Goal: Transaction & Acquisition: Purchase product/service

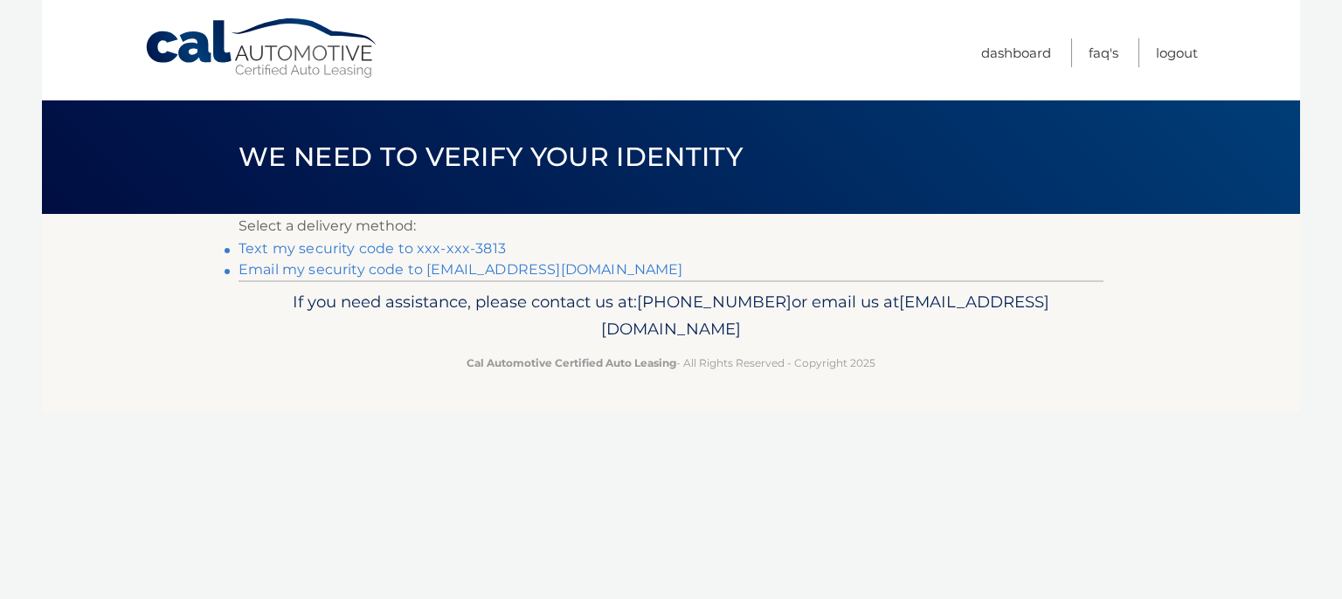
click at [304, 249] on link "Text my security code to xxx-xxx-3813" at bounding box center [371, 248] width 267 height 17
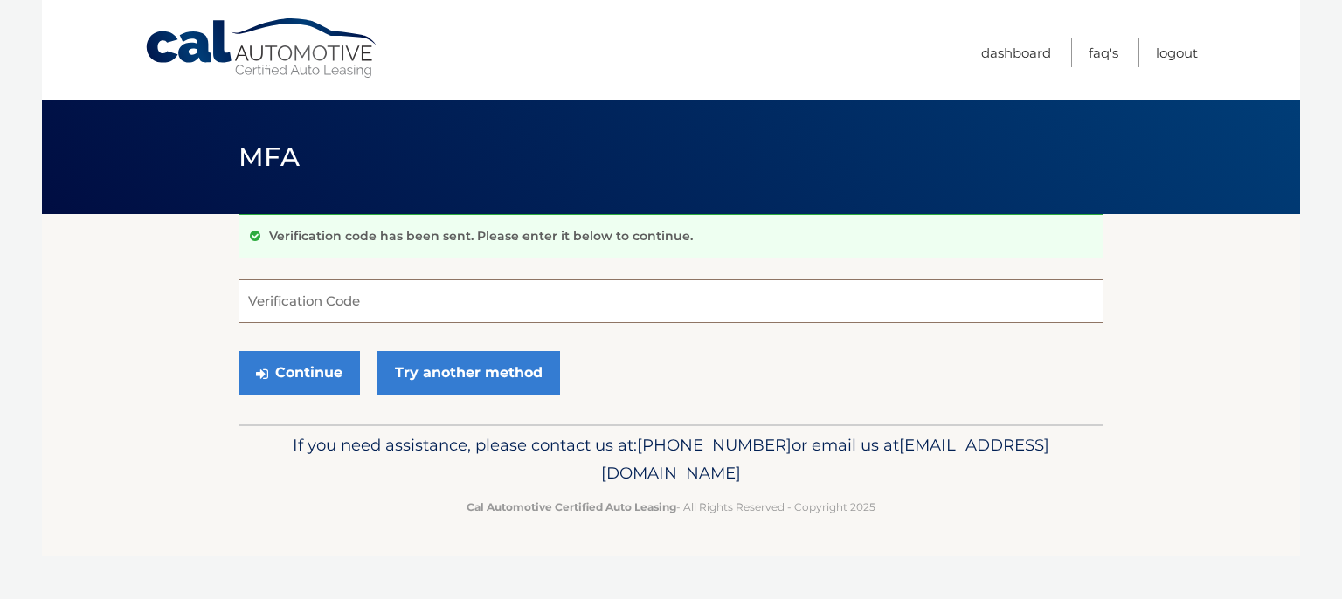
click at [296, 311] on input "Verification Code" at bounding box center [670, 302] width 865 height 44
type input "147647"
click at [314, 362] on button "Continue" at bounding box center [298, 373] width 121 height 44
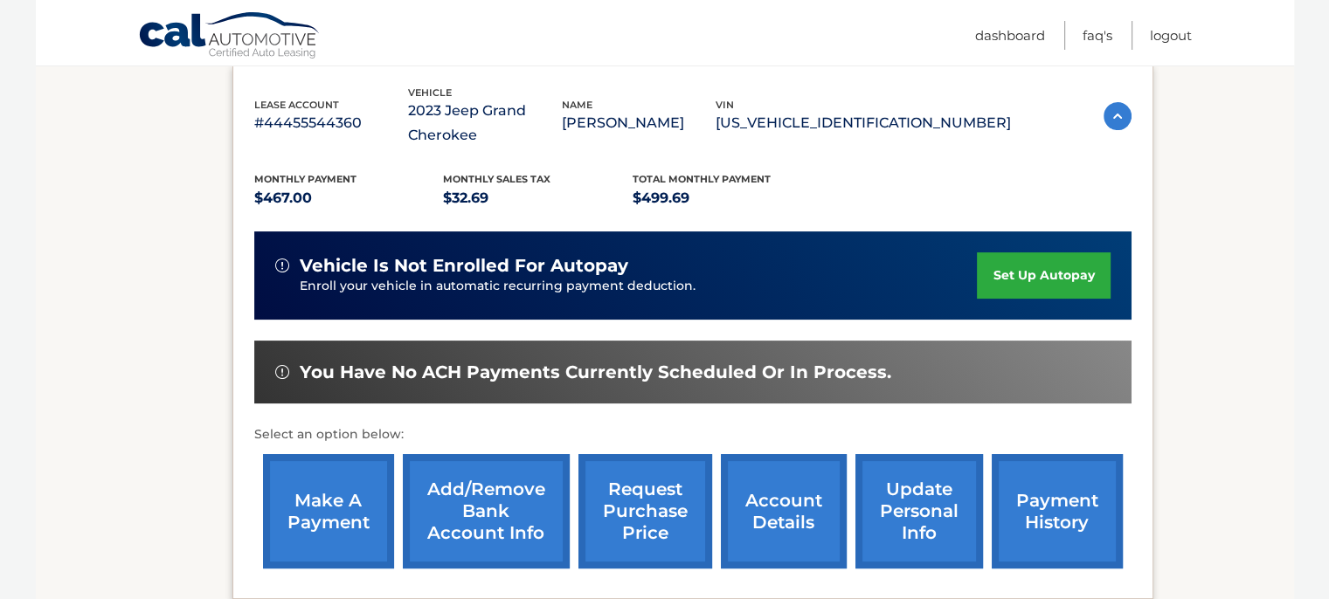
scroll to position [312, 0]
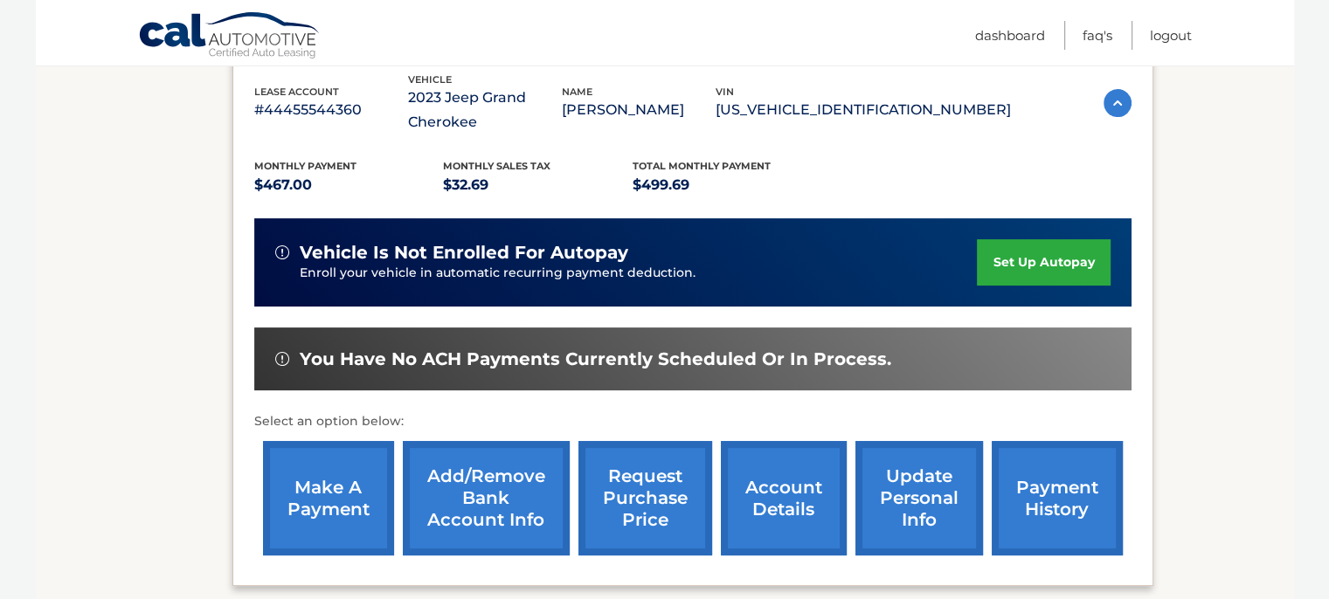
click at [349, 486] on link "make a payment" at bounding box center [328, 498] width 131 height 114
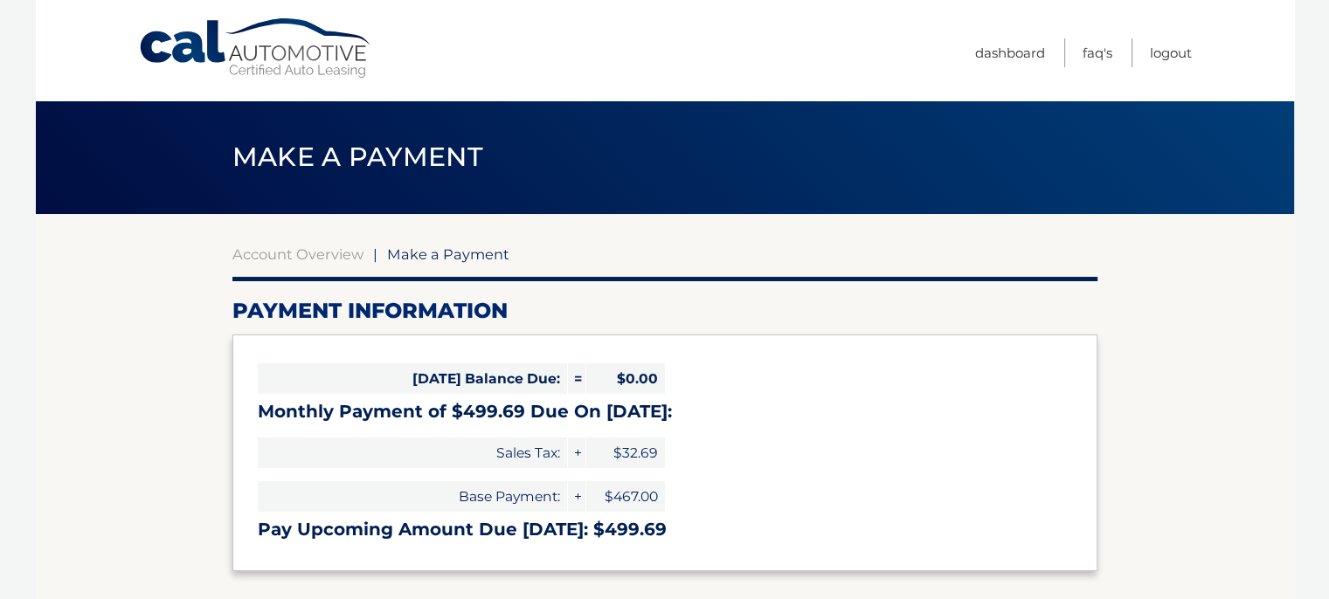
select select "ZjNhM2FmODItMDg1NC00N2ExLTg3Y2UtNzE1OGY2NjRjMjUy"
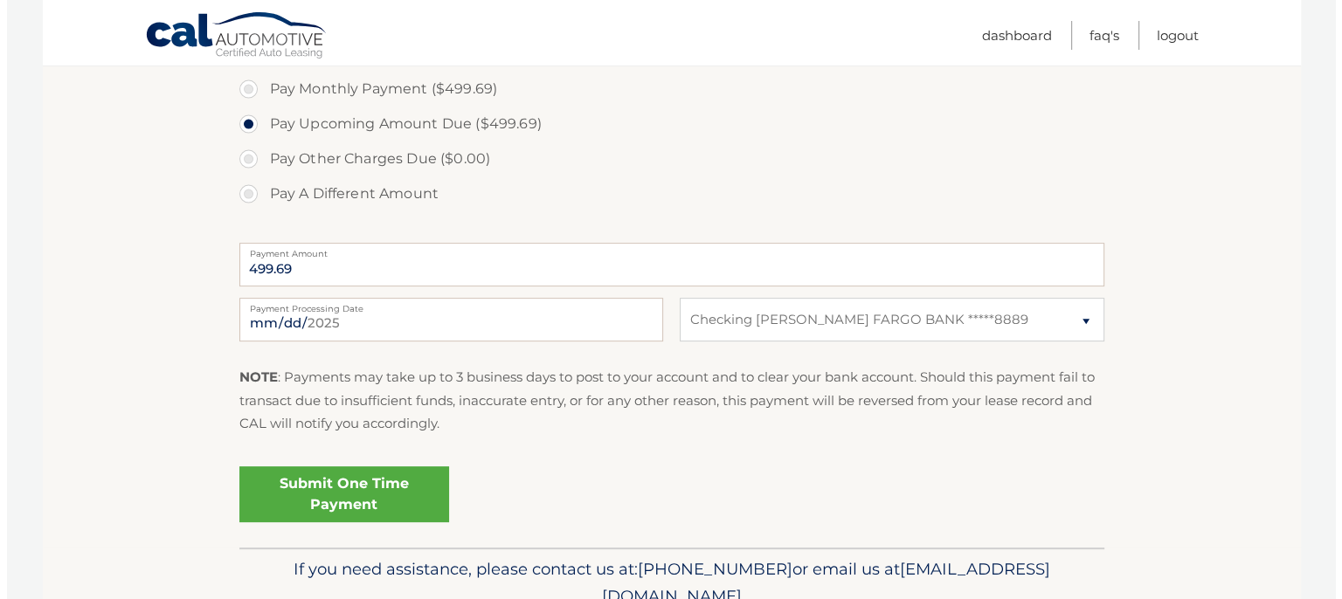
scroll to position [580, 0]
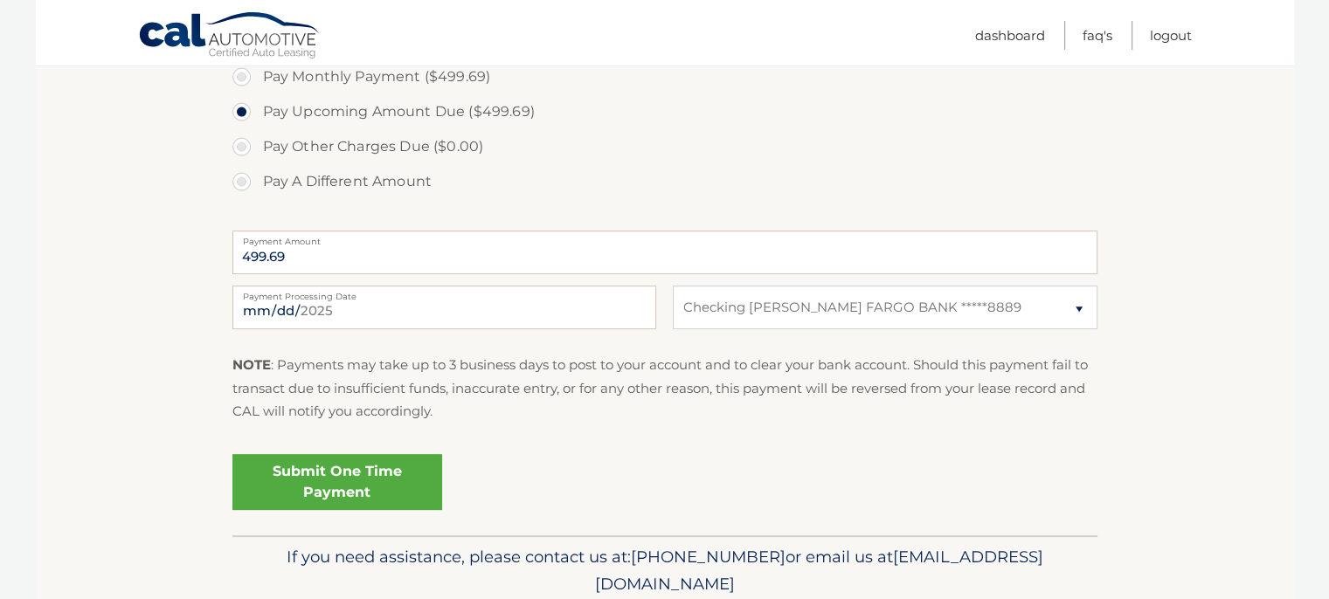
click at [365, 462] on link "Submit One Time Payment" at bounding box center [337, 482] width 210 height 56
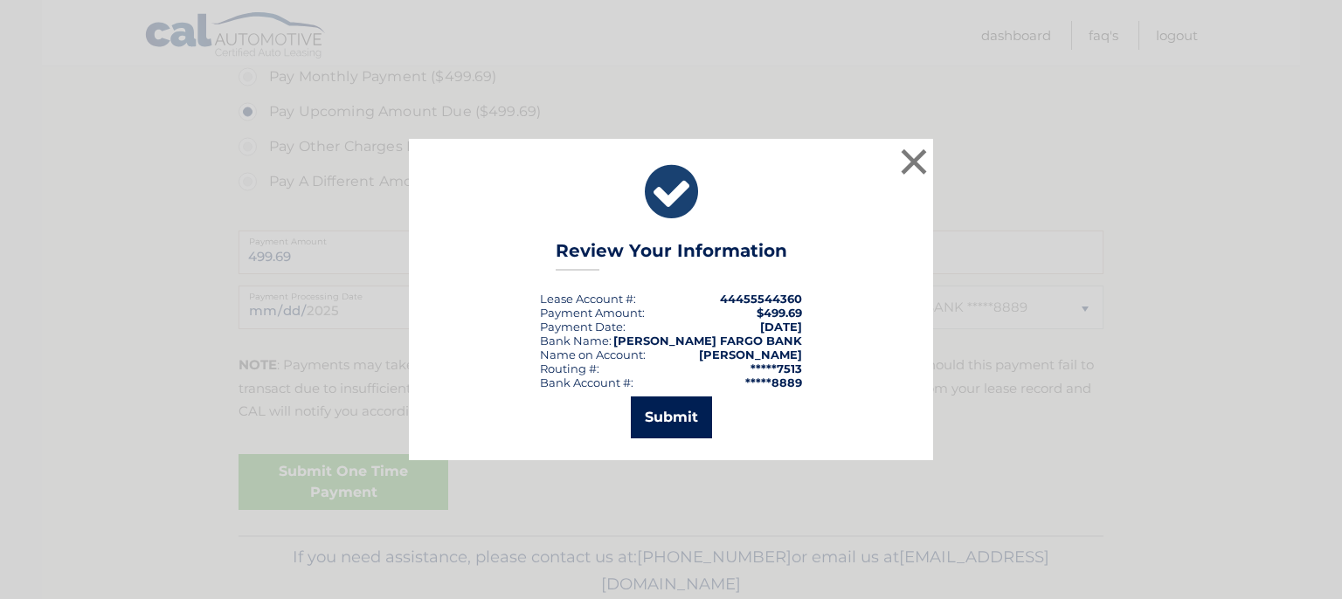
click at [674, 412] on button "Submit" at bounding box center [671, 418] width 81 height 42
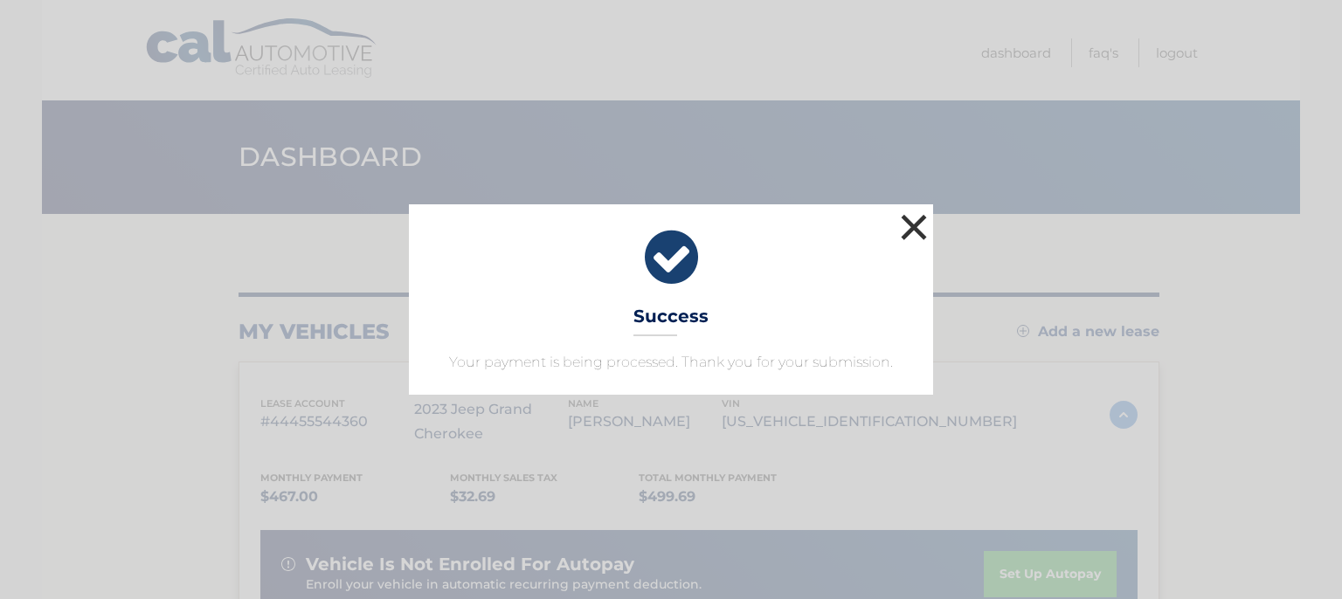
click at [915, 217] on button "×" at bounding box center [913, 227] width 35 height 35
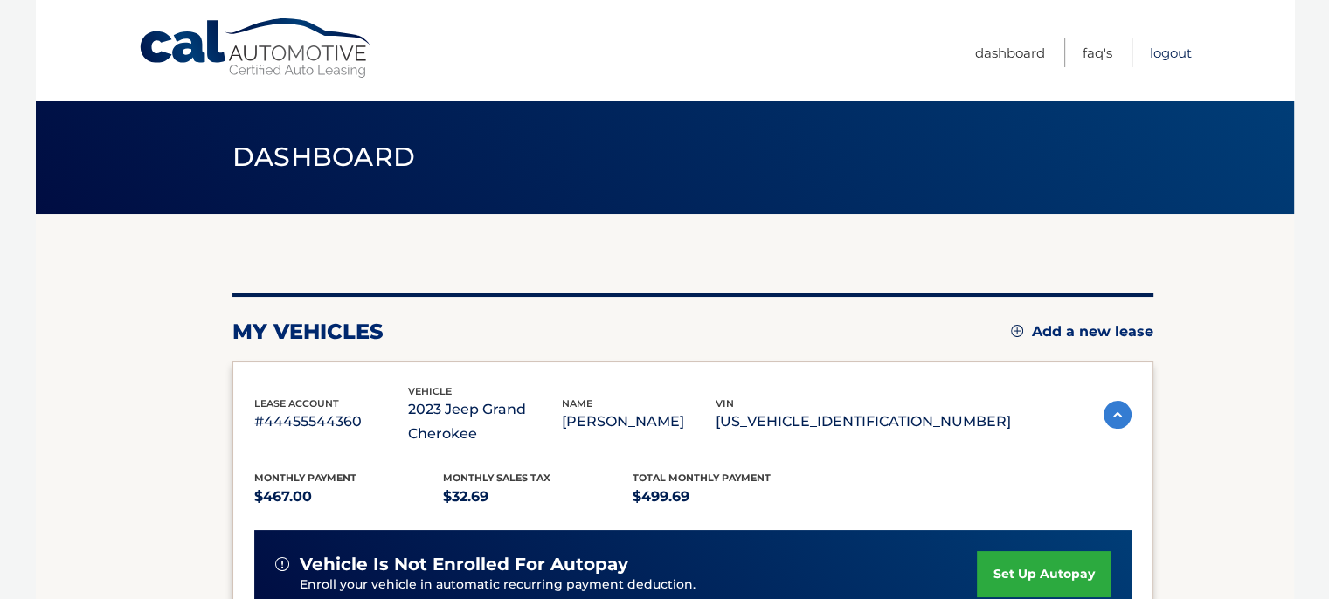
click at [1178, 50] on link "Logout" at bounding box center [1171, 52] width 42 height 29
